Goal: Navigation & Orientation: Go to known website

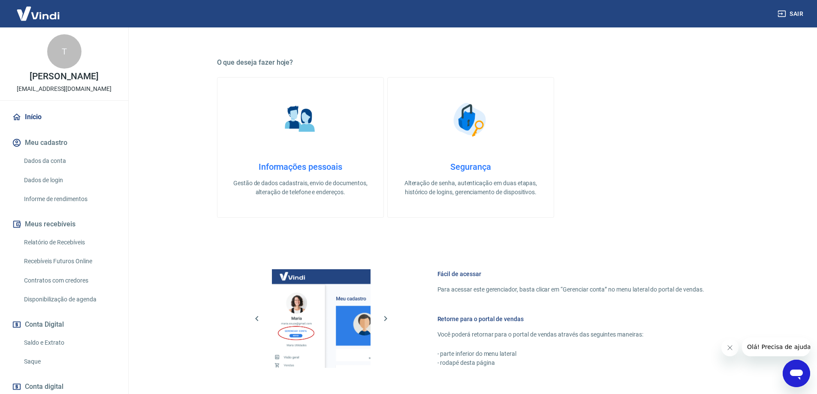
scroll to position [257, 0]
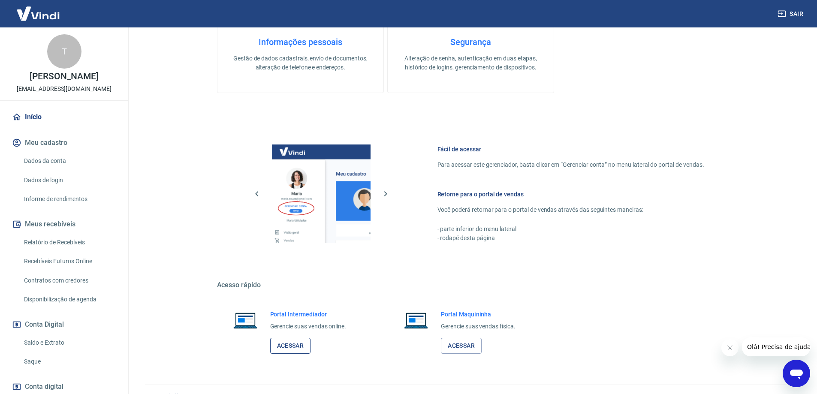
click at [295, 347] on link "Acessar" at bounding box center [290, 346] width 41 height 16
